Goal: Check status: Check status

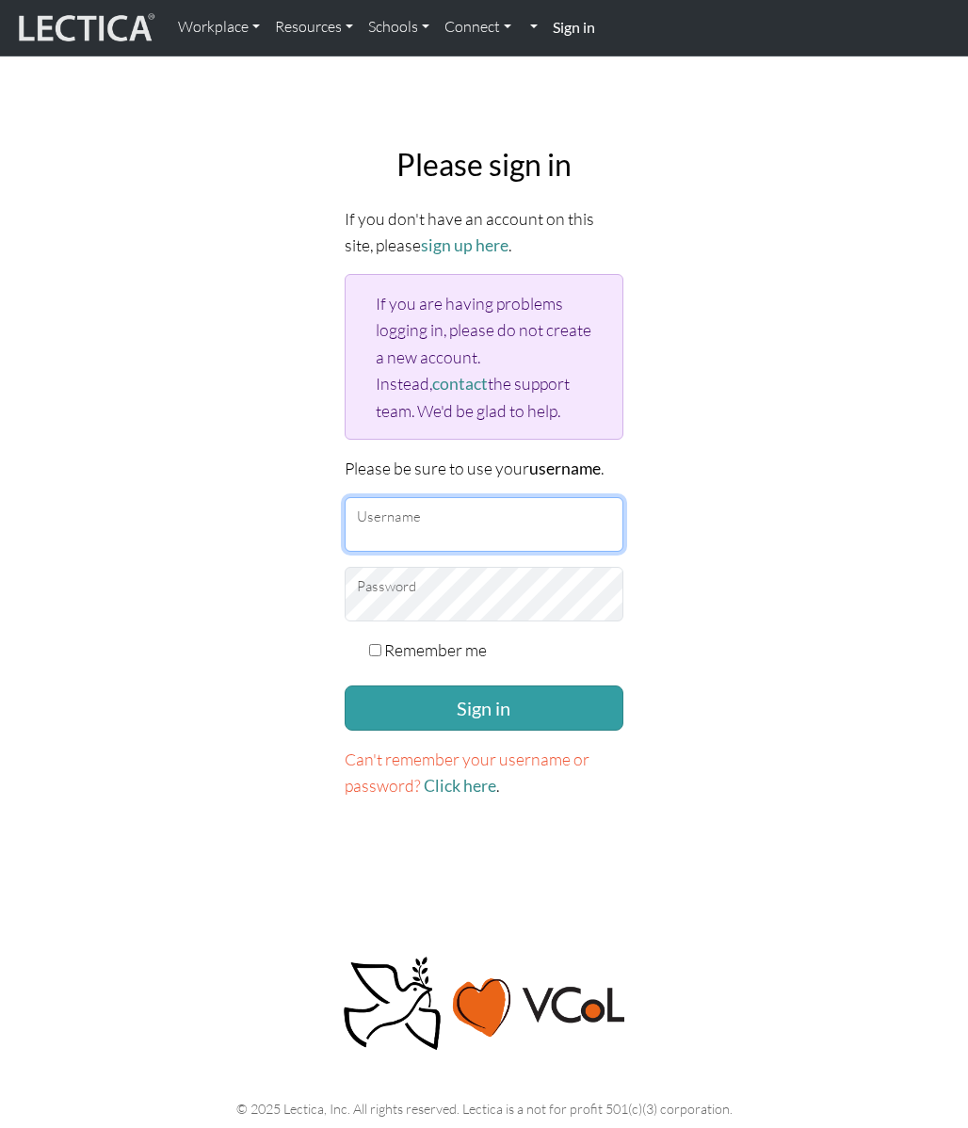
click at [439, 521] on input "Username" at bounding box center [483, 524] width 279 height 55
type input "nilsbc@gmail.com"
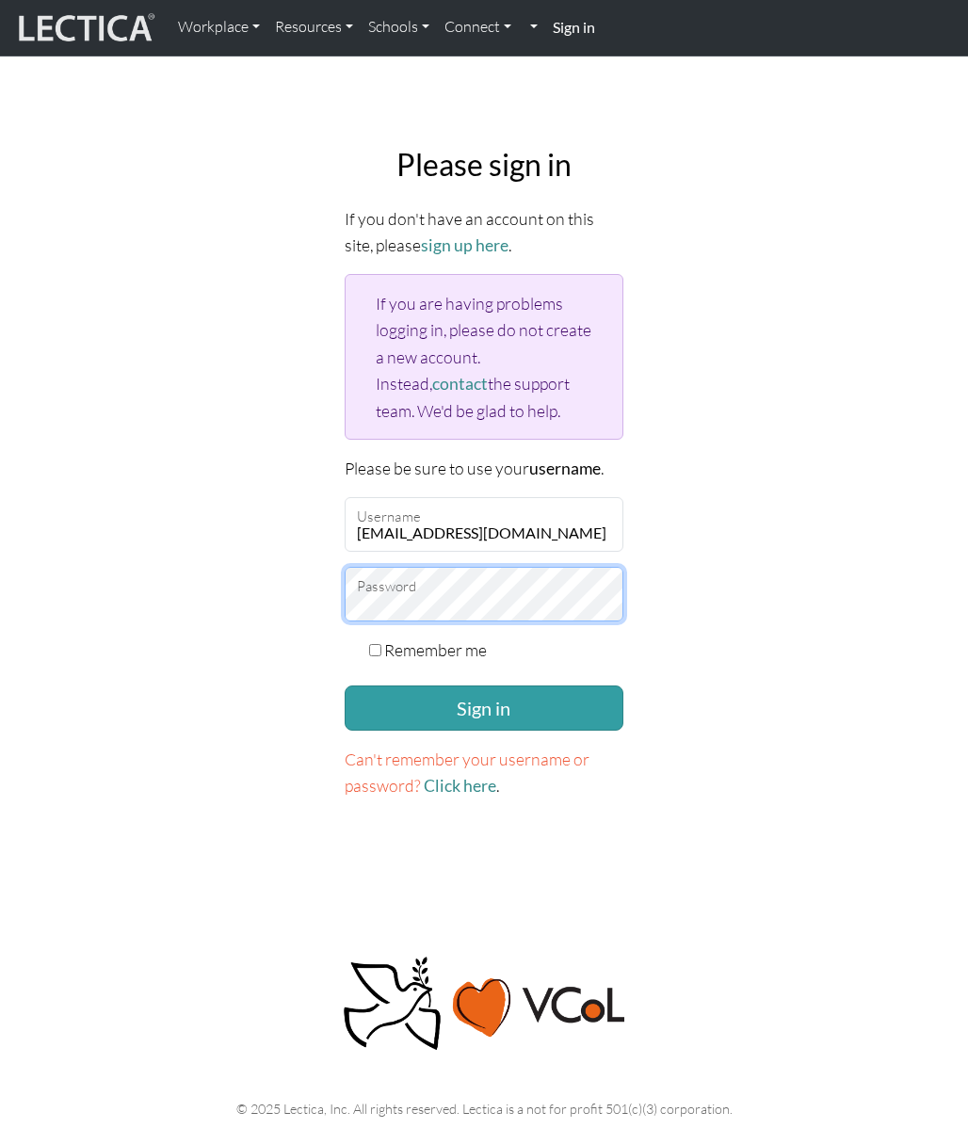
click at [344, 685] on button "Sign in" at bounding box center [483, 707] width 279 height 45
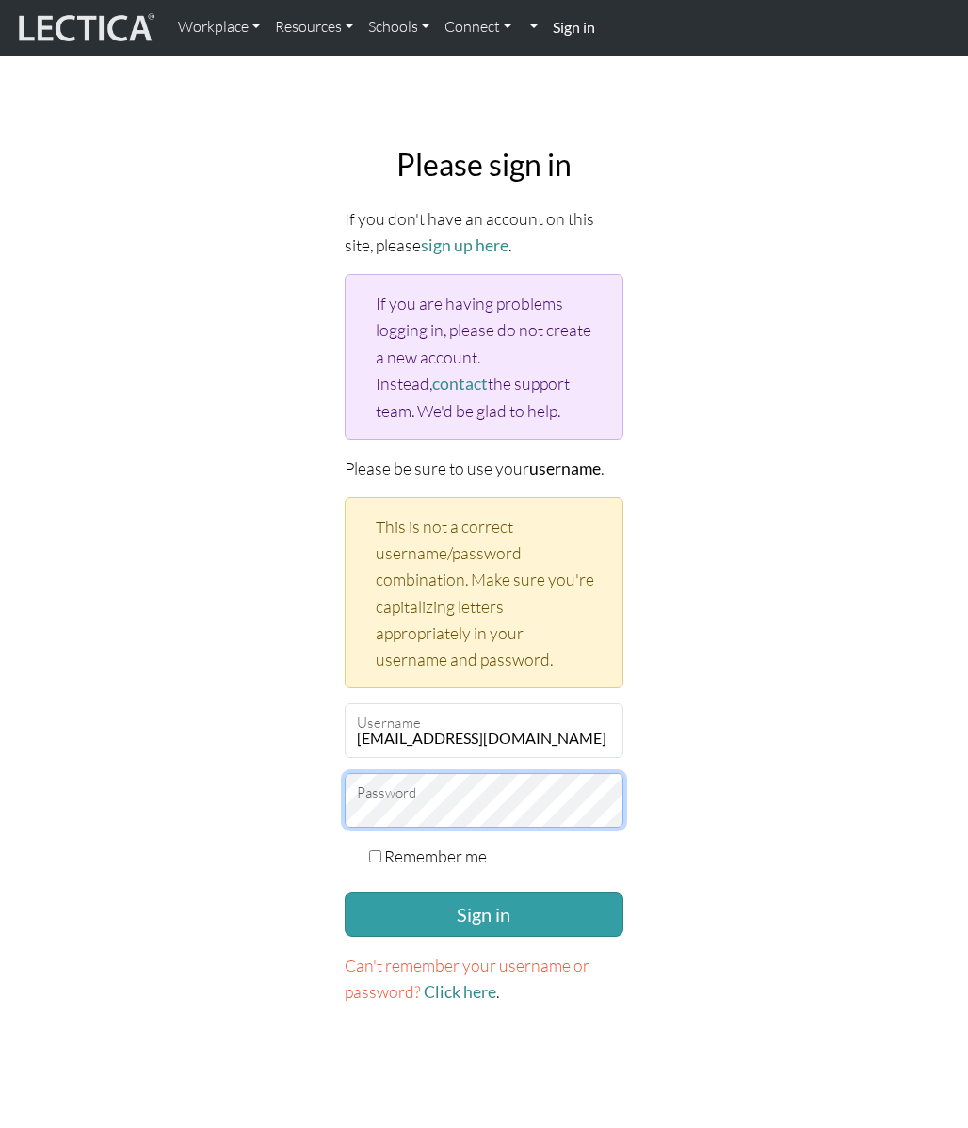
click at [344, 891] on button "Sign in" at bounding box center [483, 913] width 279 height 45
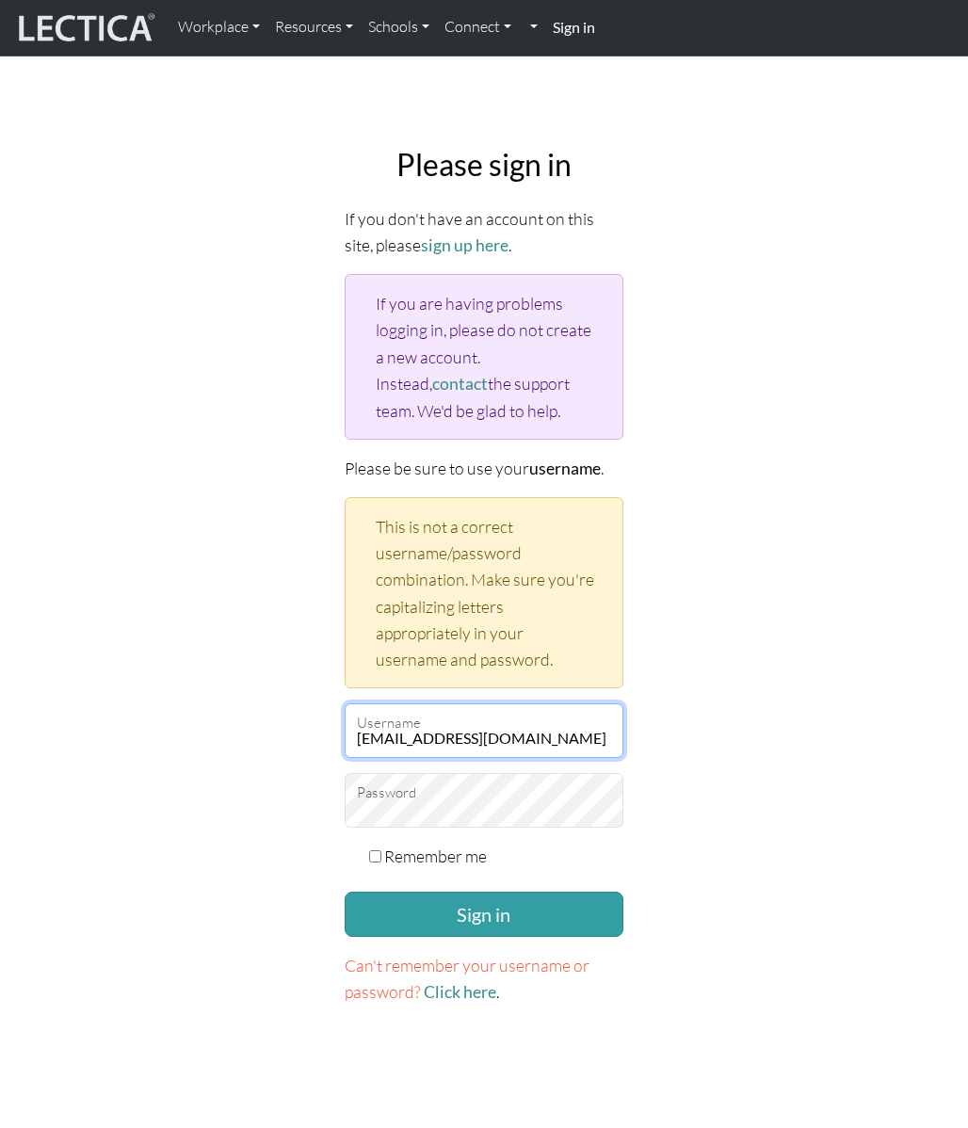
click at [514, 729] on input "[EMAIL_ADDRESS][DOMAIN_NAME]" at bounding box center [483, 730] width 279 height 55
click at [514, 729] on input "nilsbc@gmail.com" at bounding box center [483, 730] width 279 height 55
click at [479, 729] on input "nilsbc@gmail.com" at bounding box center [483, 730] width 279 height 55
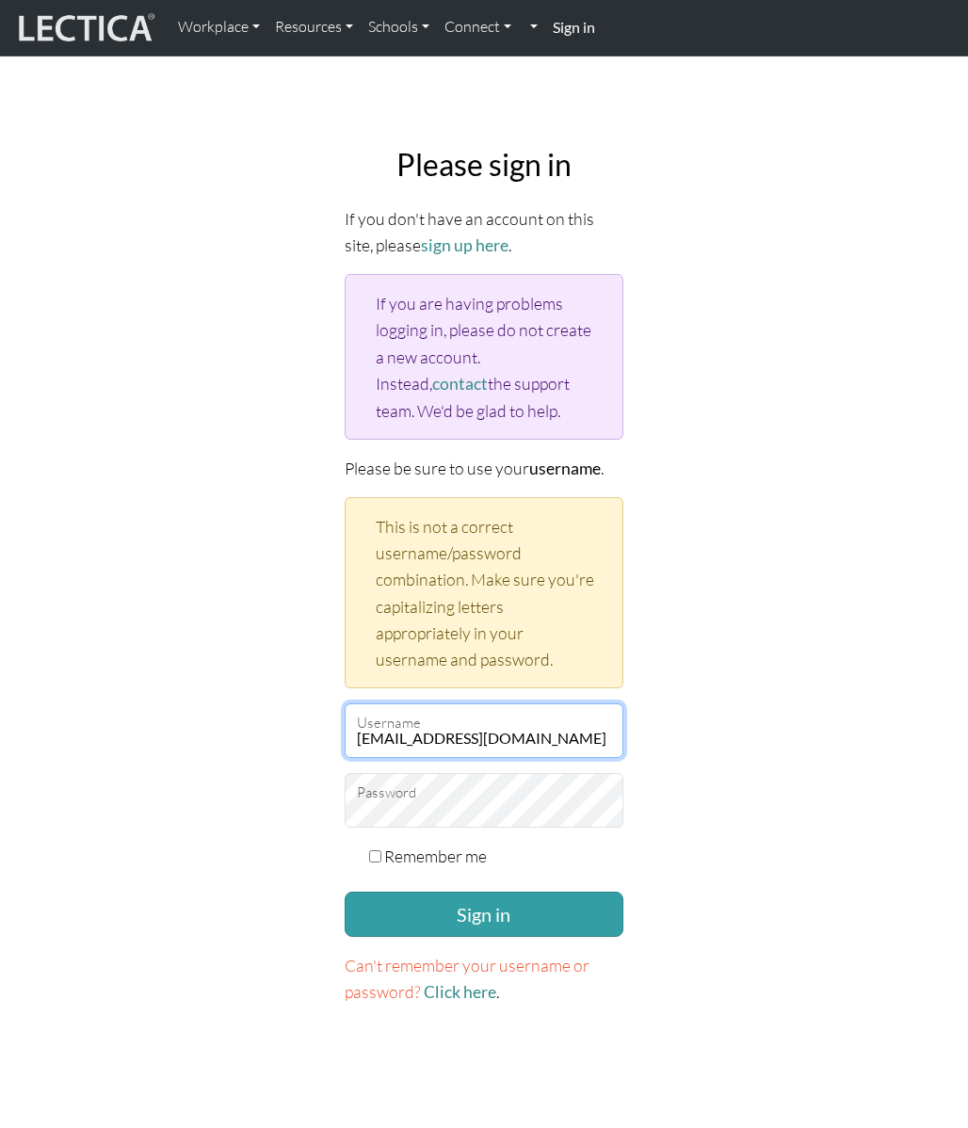
click at [479, 729] on input "nilsbc@gmail.com" at bounding box center [483, 730] width 279 height 55
type input "nbc"
click at [344, 891] on button "Sign in" at bounding box center [483, 913] width 279 height 45
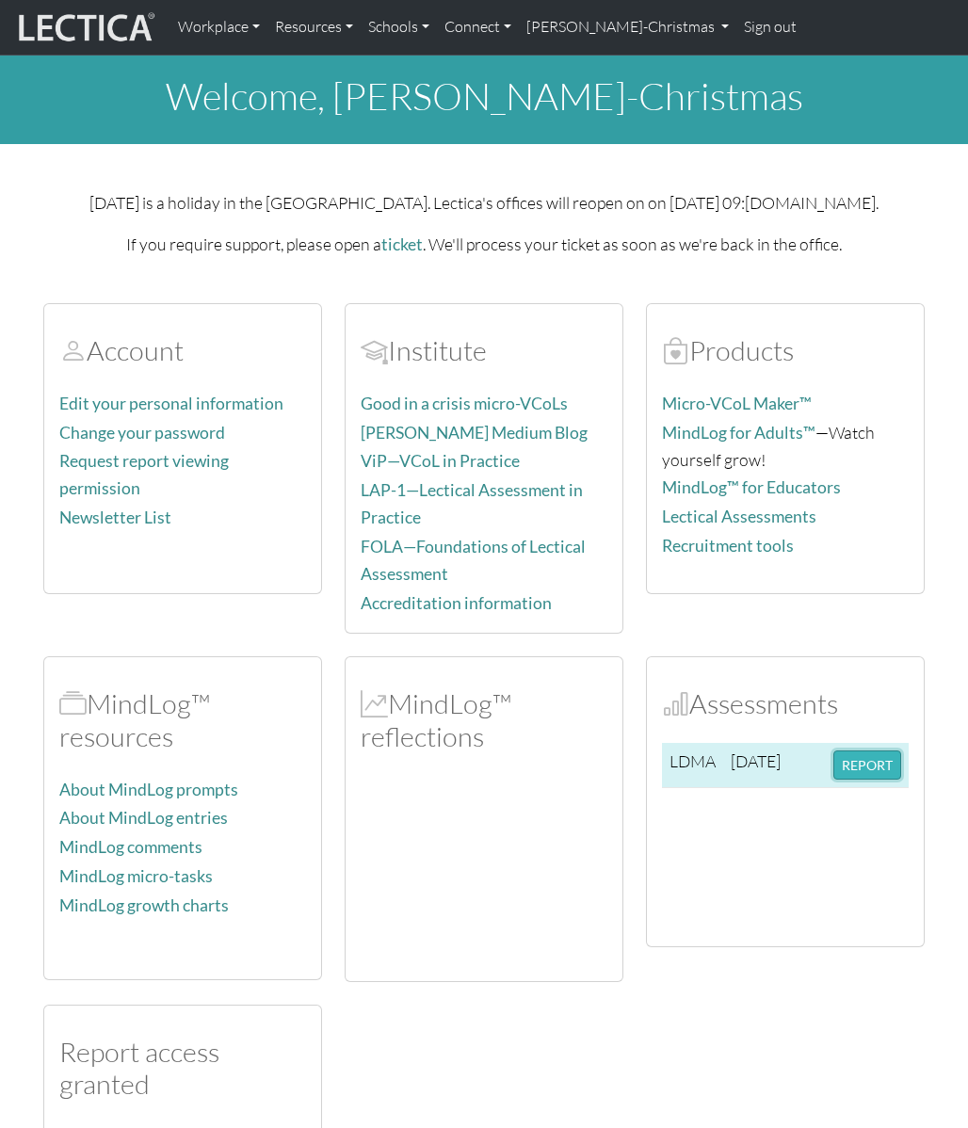
click at [886, 768] on button "REPORT" at bounding box center [867, 764] width 68 height 29
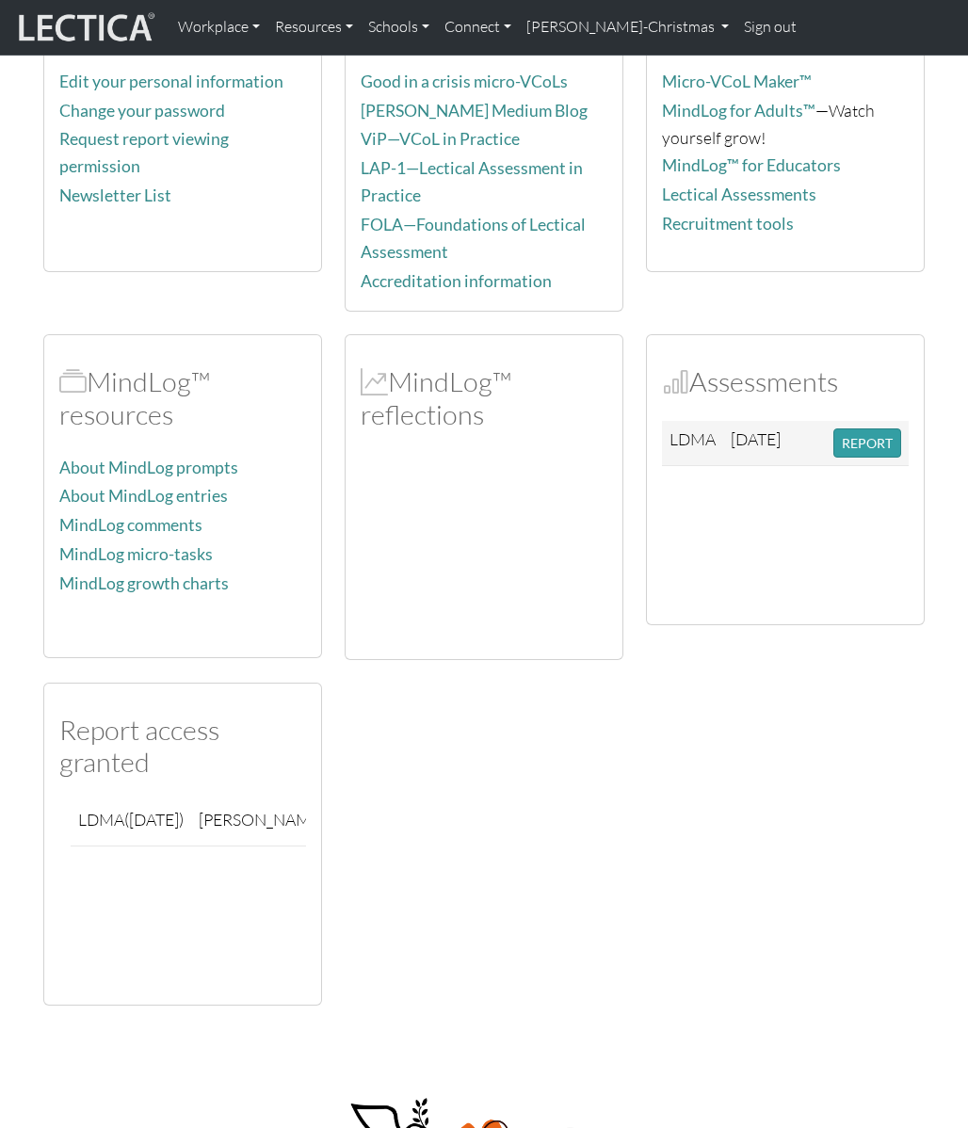
scroll to position [323, 0]
click at [776, 825] on div "Account Edit your personal information Change your password Request report view…" at bounding box center [484, 481] width 904 height 1046
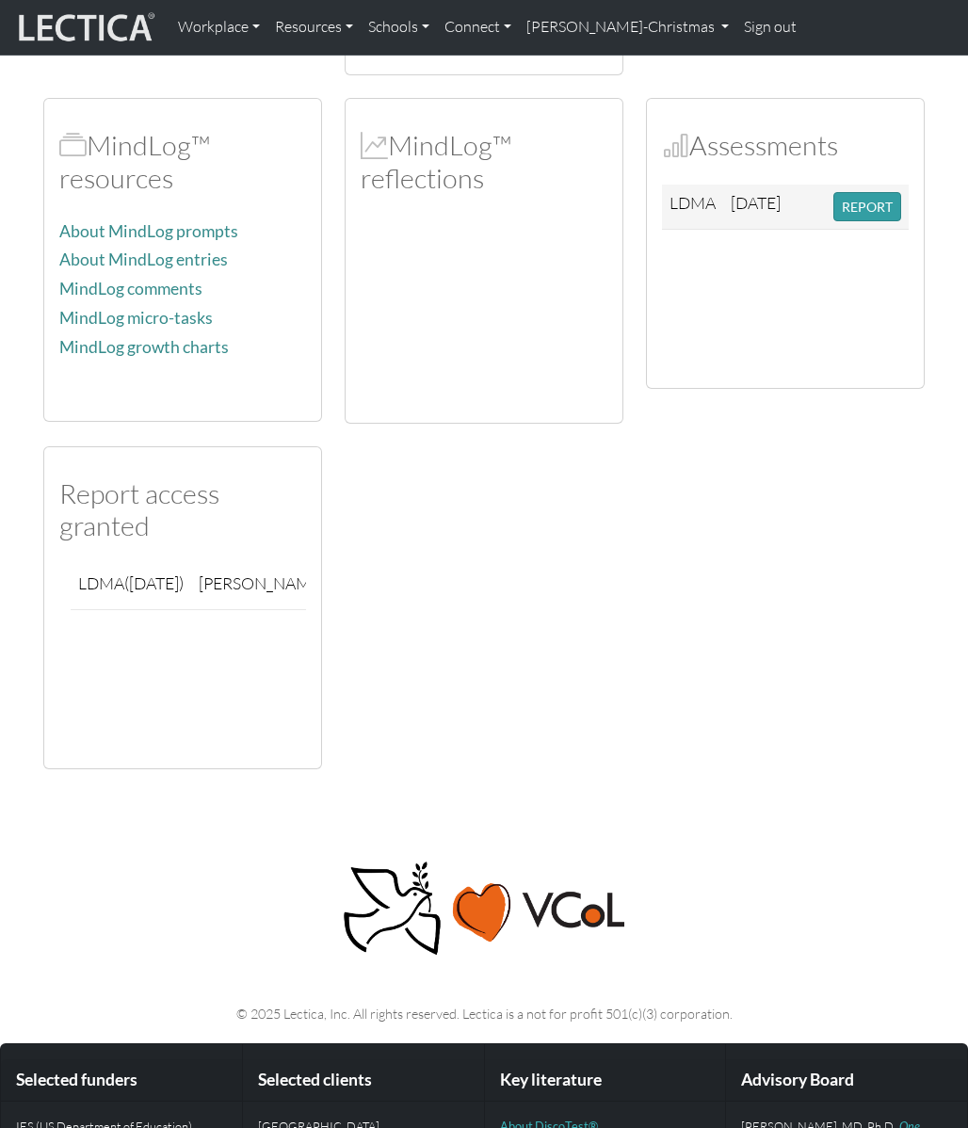
scroll to position [0, 0]
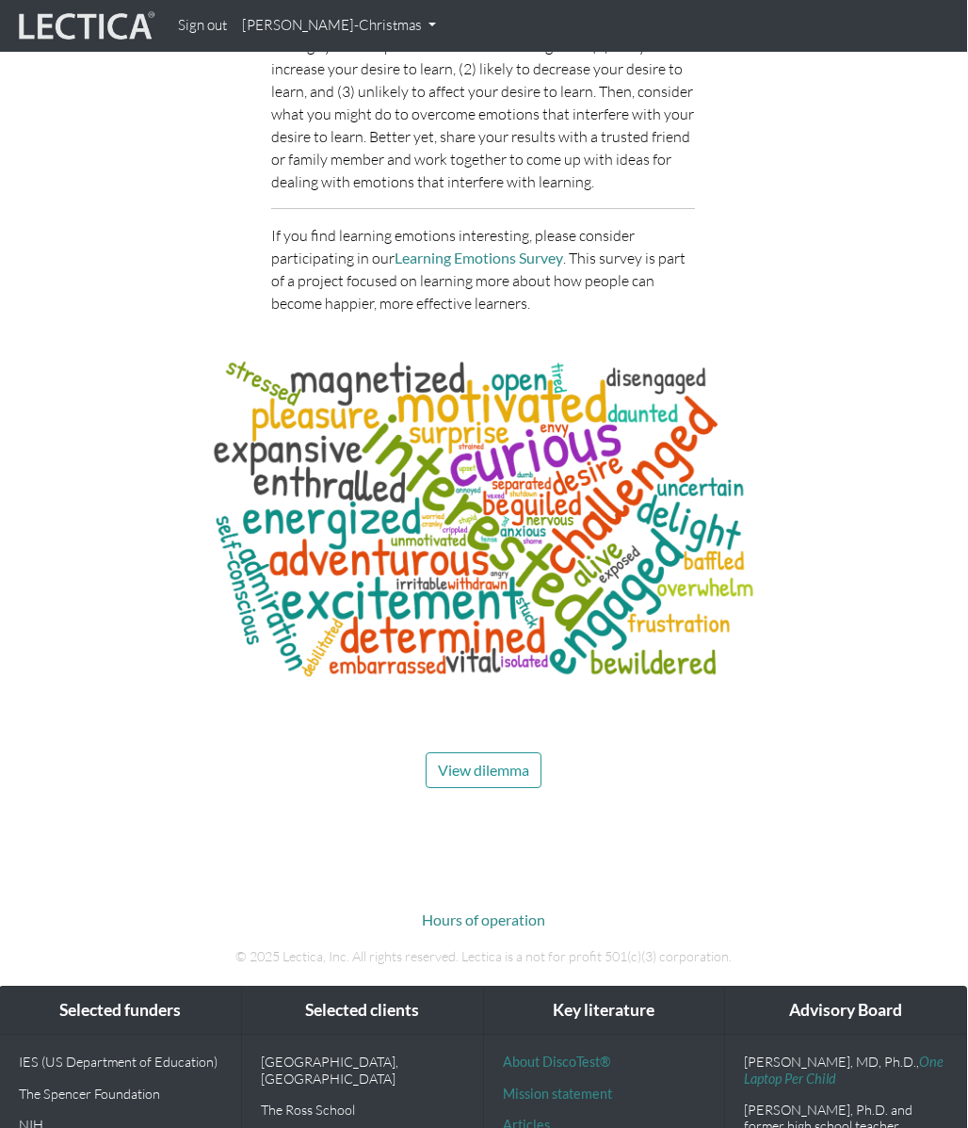
scroll to position [7639, 1]
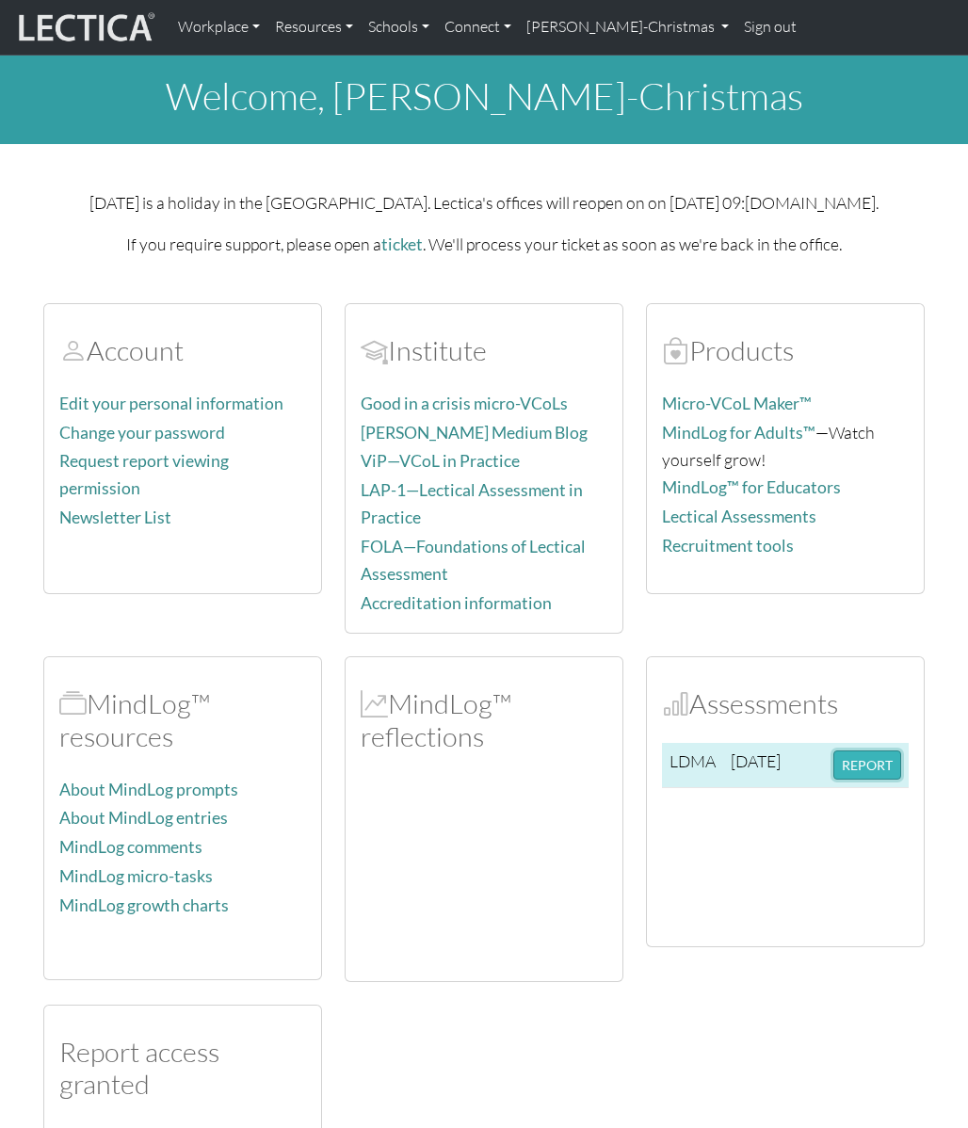
click at [876, 761] on button "REPORT" at bounding box center [867, 764] width 68 height 29
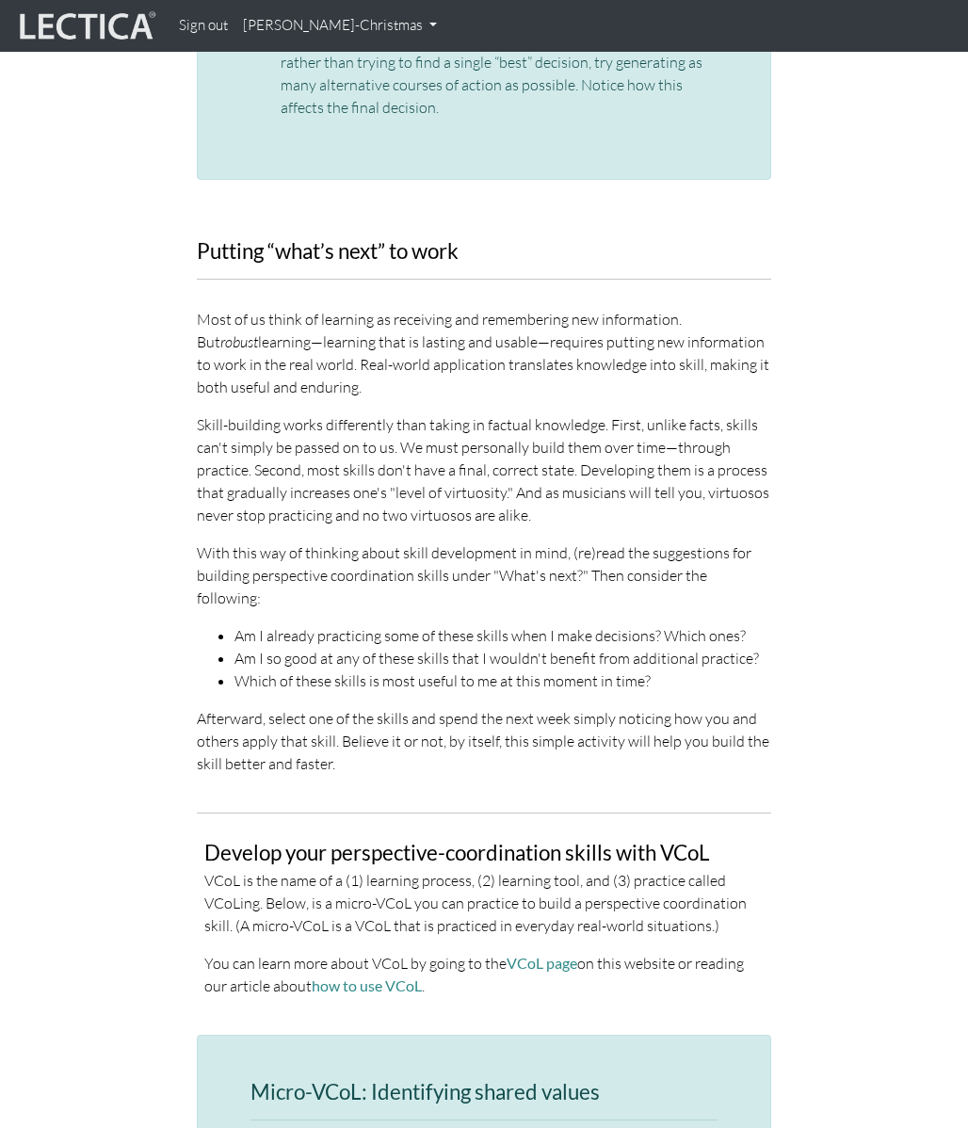
scroll to position [3925, 0]
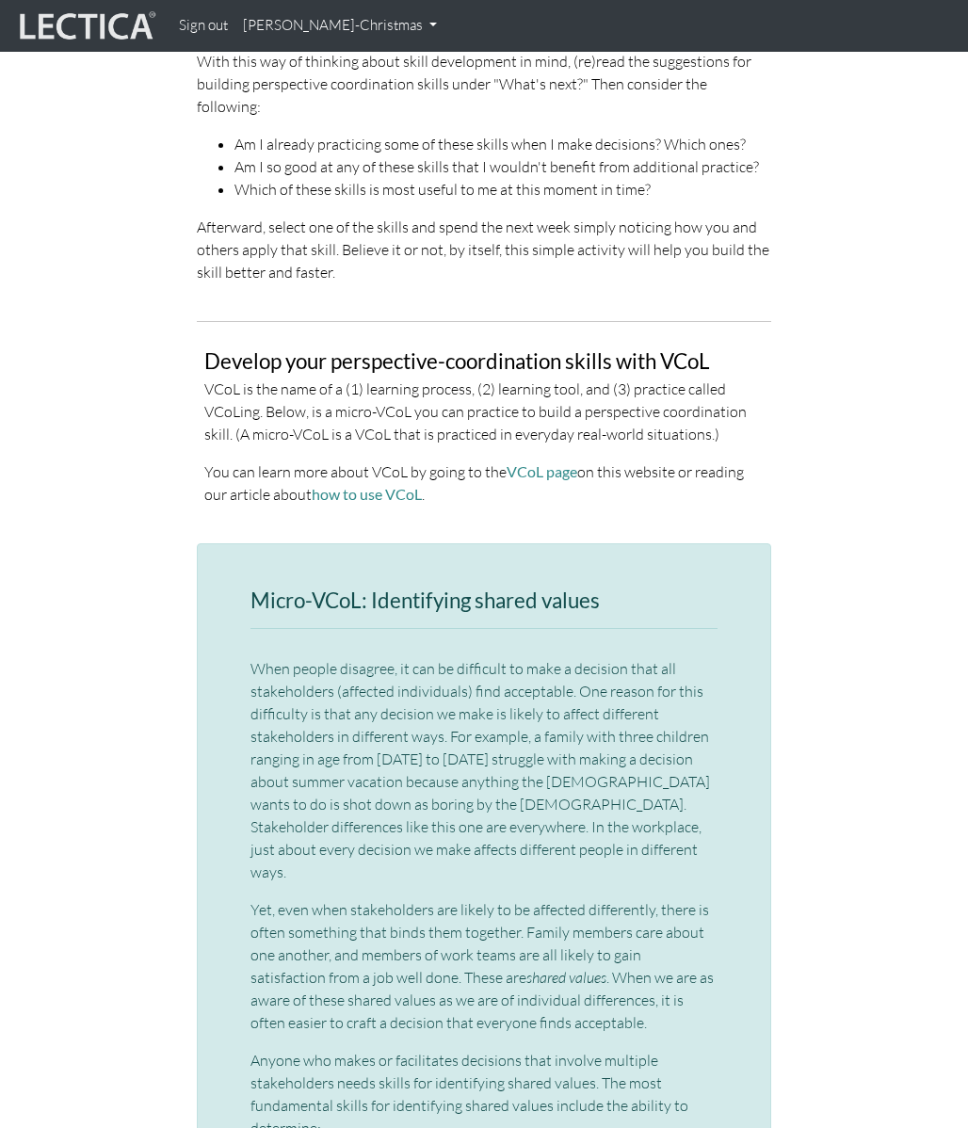
click at [793, 246] on div "Putting “what’s next” to work Most of us think of learning as receiving and rem…" at bounding box center [484, 24] width 904 height 550
